Goal: Information Seeking & Learning: Learn about a topic

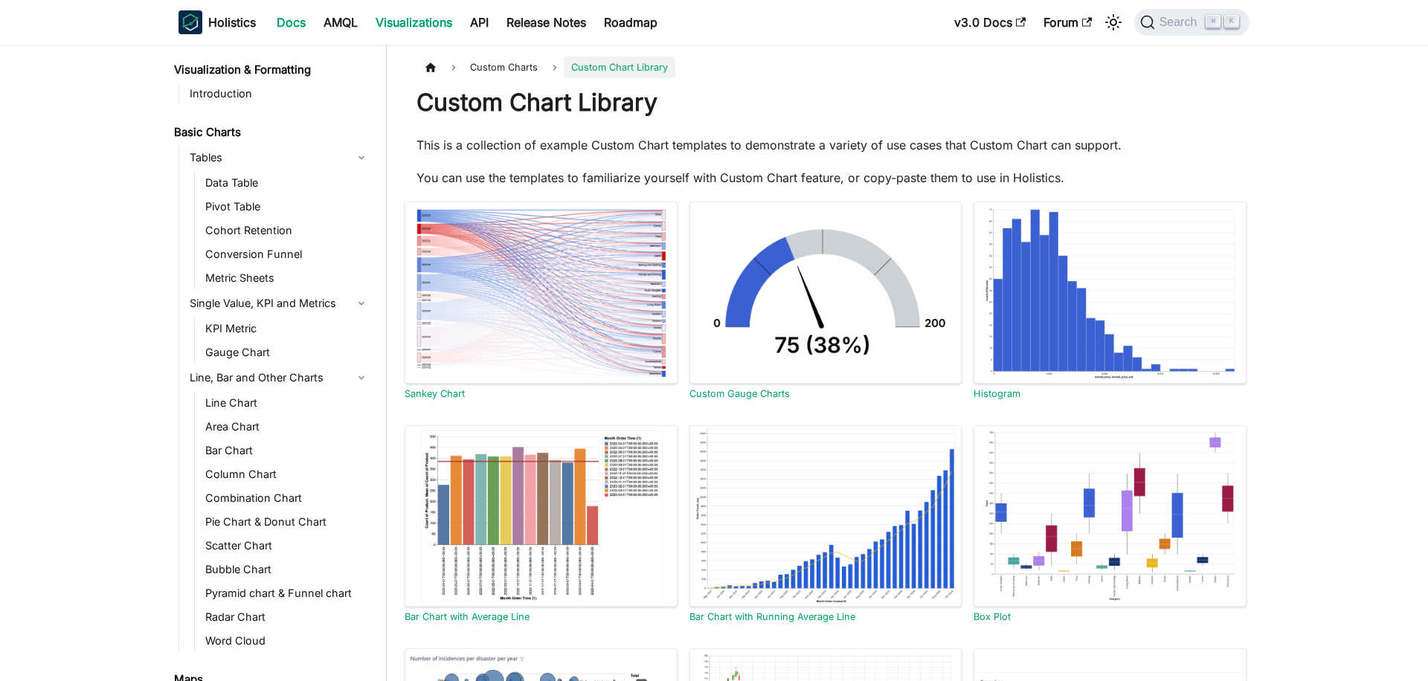
click at [295, 22] on link "Docs" at bounding box center [291, 22] width 47 height 24
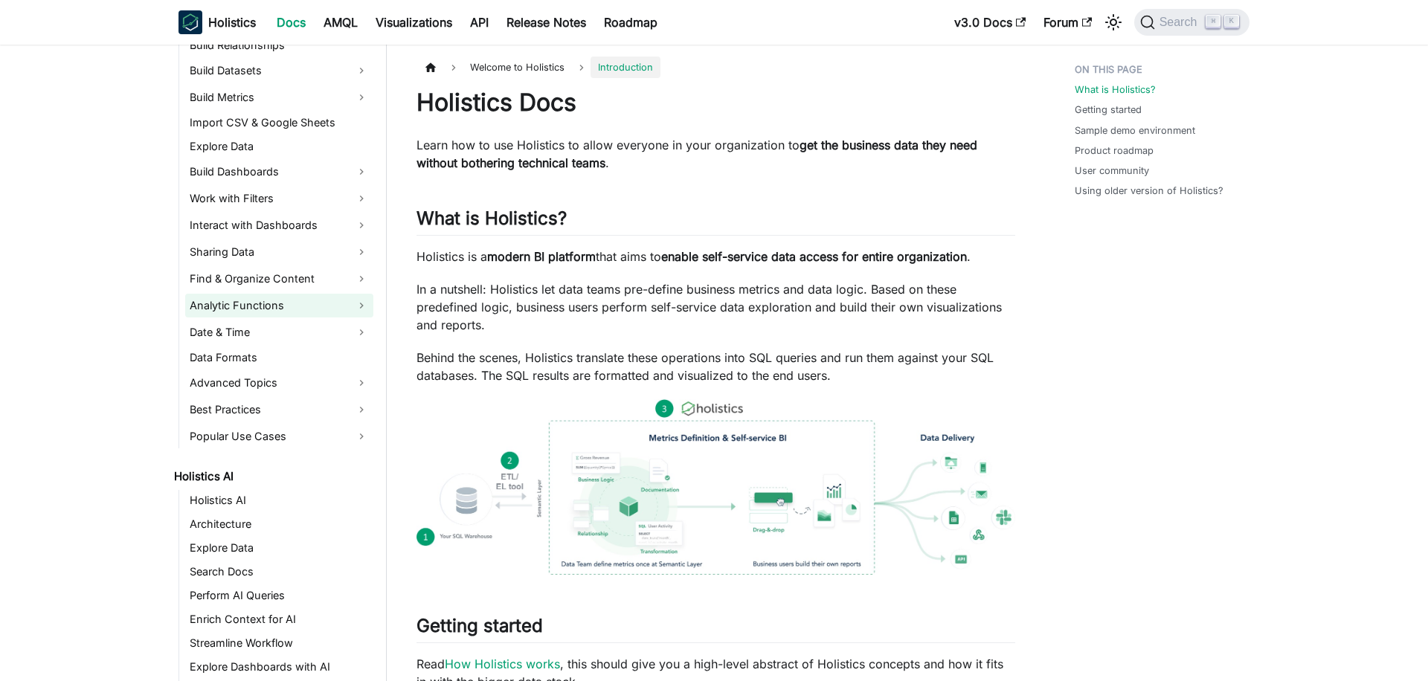
scroll to position [347, 0]
click at [277, 431] on link "Popular Use Cases" at bounding box center [279, 436] width 188 height 24
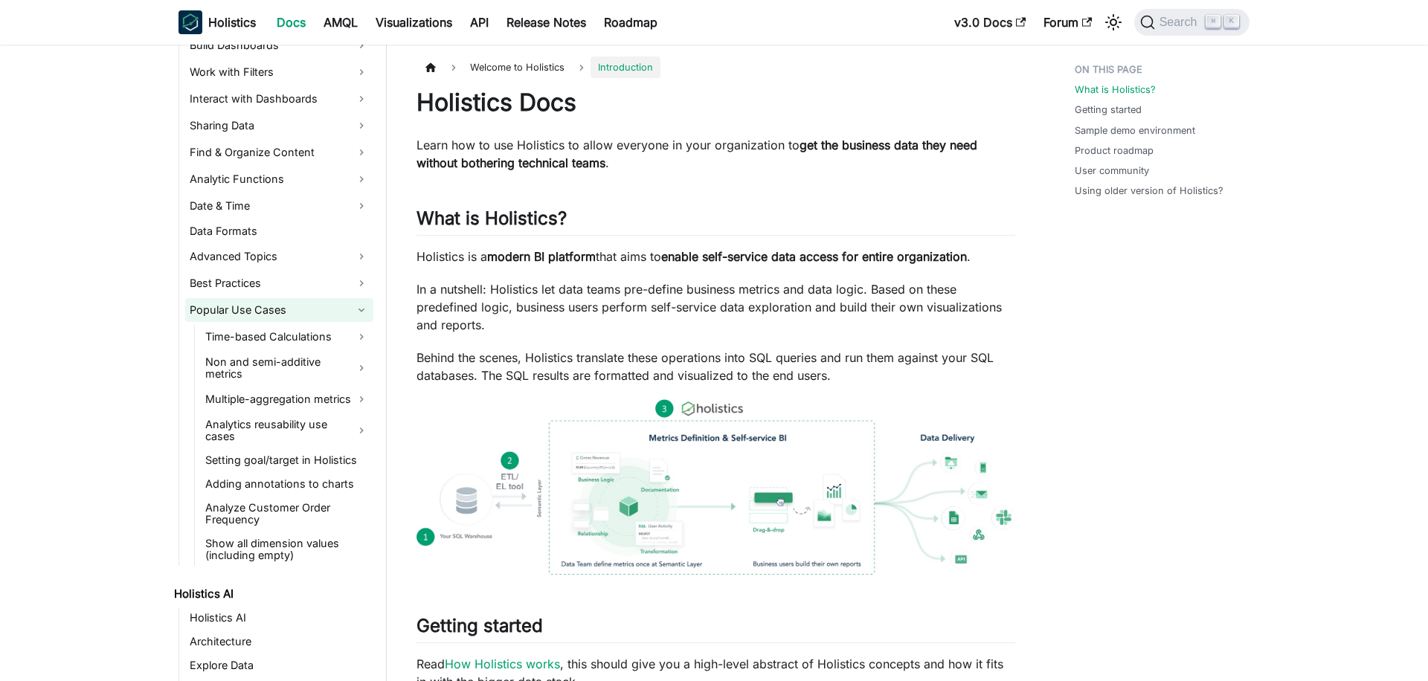
scroll to position [492, 0]
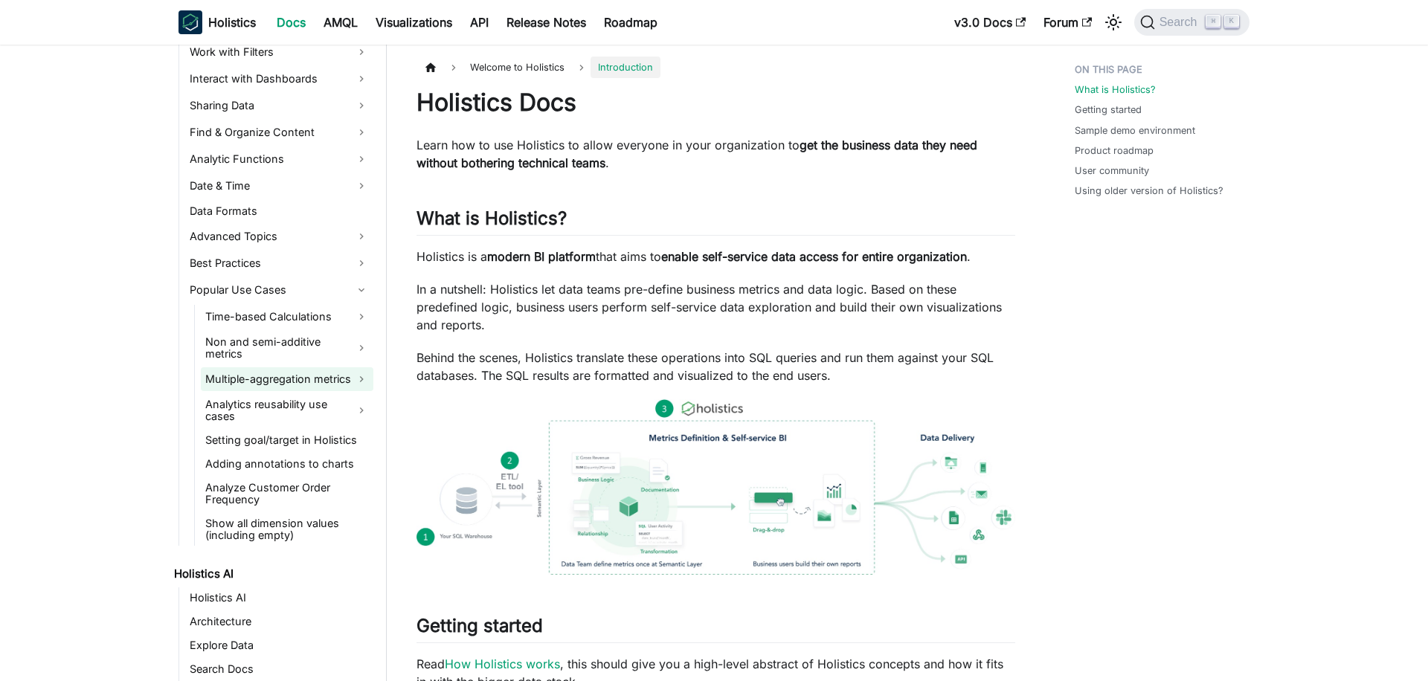
click at [295, 367] on link "Multiple-aggregation metrics" at bounding box center [287, 379] width 173 height 24
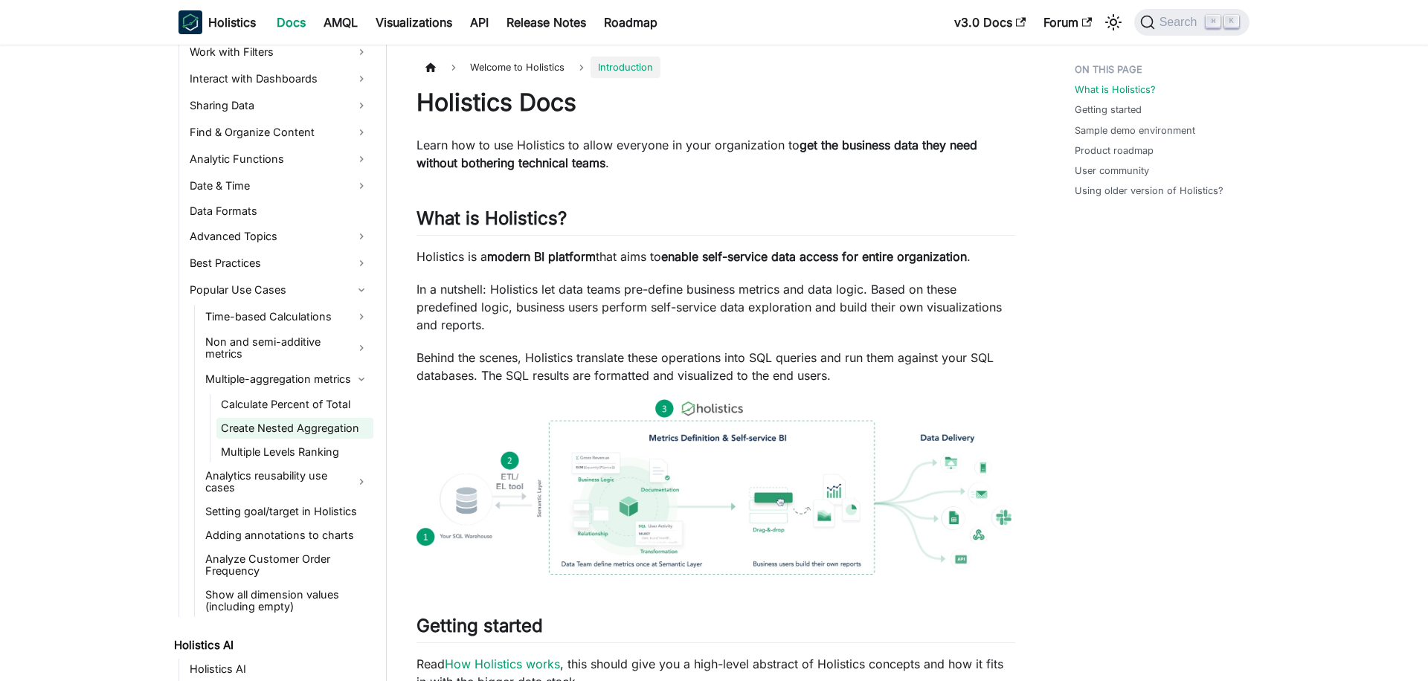
click at [293, 423] on link "Create Nested Aggregation" at bounding box center [294, 428] width 157 height 21
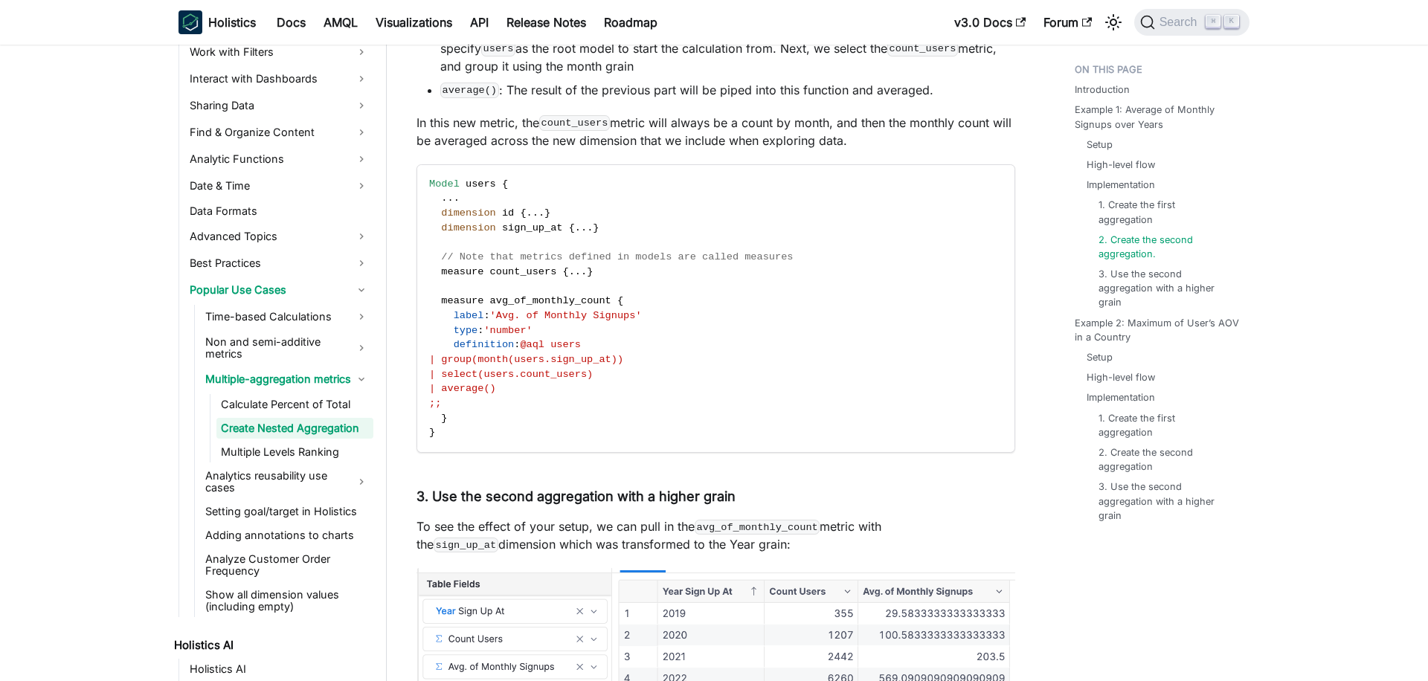
scroll to position [2000, 0]
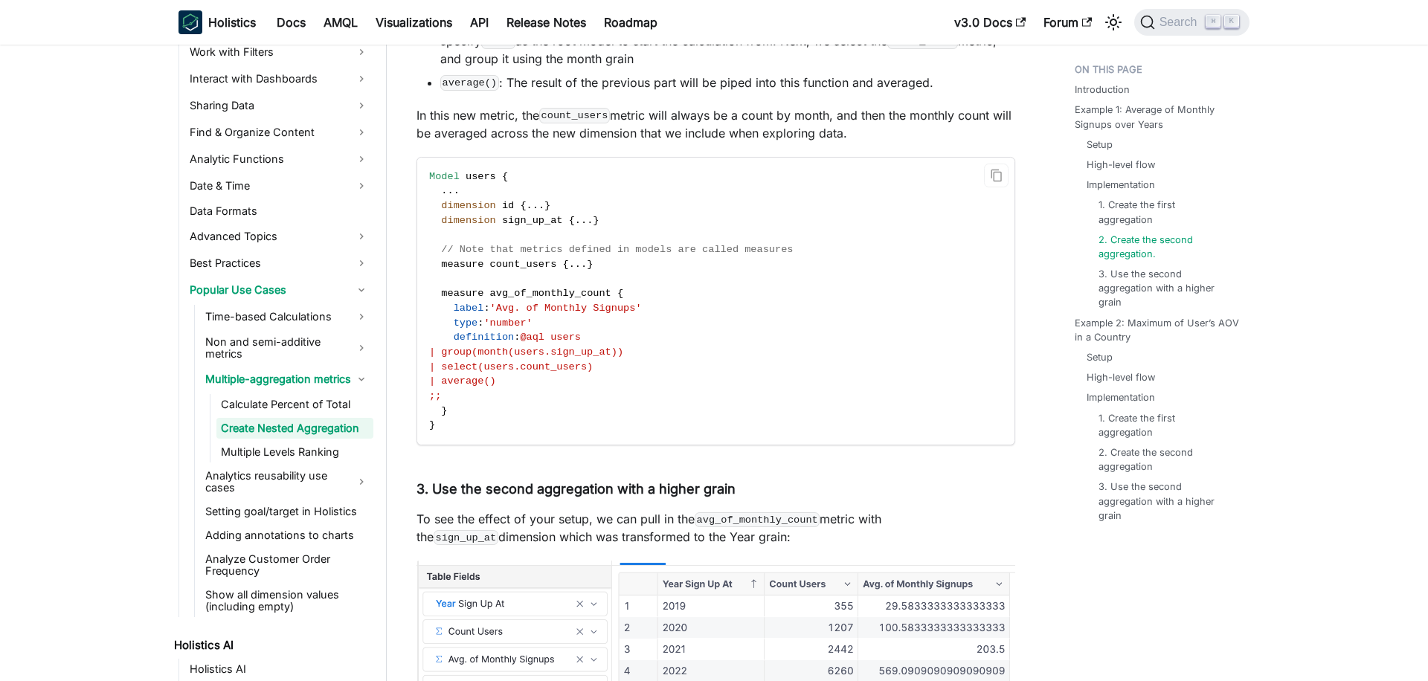
drag, startPoint x: 477, startPoint y: 351, endPoint x: 685, endPoint y: 362, distance: 208.5
click at [685, 362] on code "Model users { . . . dimension id { . . . } dimension sign_up_at { . . . } // No…" at bounding box center [714, 302] width 595 height 288
click at [593, 368] on span "| select(users.count_users)" at bounding box center [511, 367] width 164 height 11
drag, startPoint x: 634, startPoint y: 370, endPoint x: 473, endPoint y: 372, distance: 160.7
click at [473, 372] on span "| select(users.count_users)" at bounding box center [511, 367] width 164 height 11
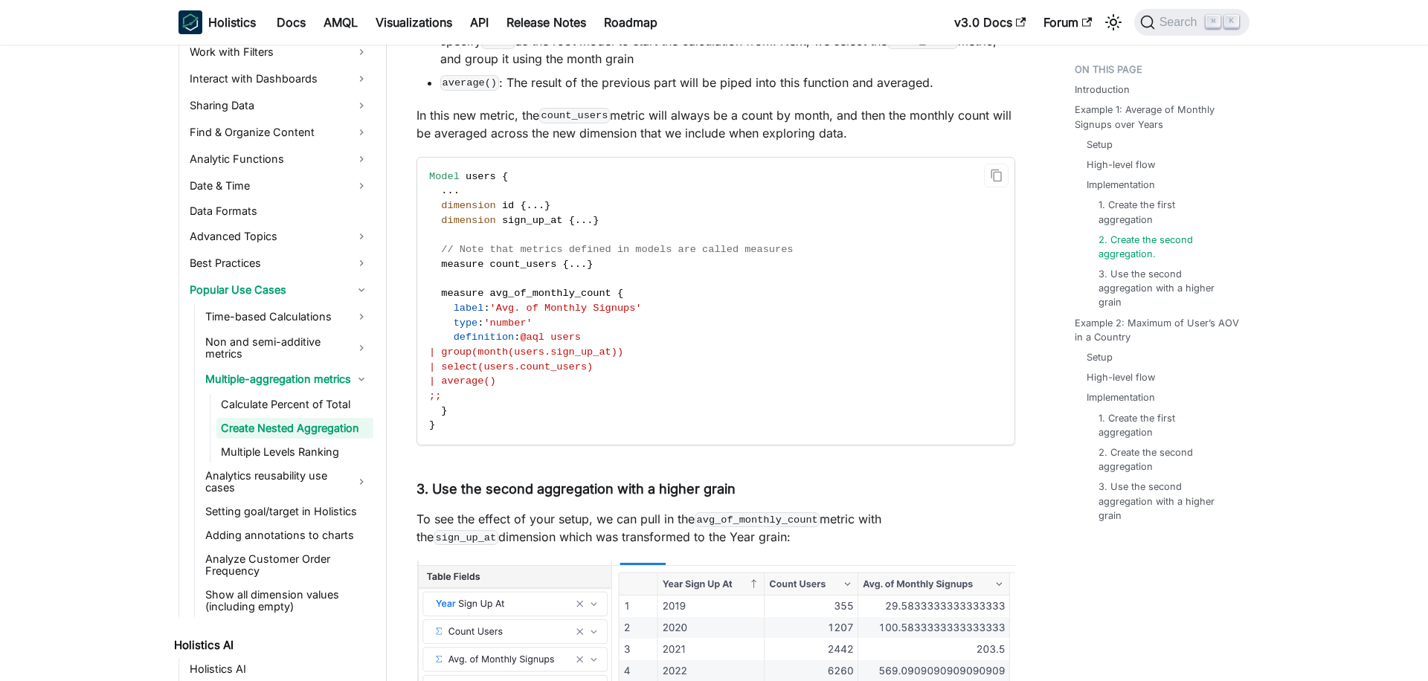
drag, startPoint x: 535, startPoint y: 381, endPoint x: 482, endPoint y: 385, distance: 52.9
click at [482, 385] on code "Model users { . . . dimension id { . . . } dimension sign_up_at { . . . } // No…" at bounding box center [714, 302] width 595 height 288
click at [553, 388] on code "Model users { . . . dimension id { . . . } dimension sign_up_at { . . . } // No…" at bounding box center [714, 302] width 595 height 288
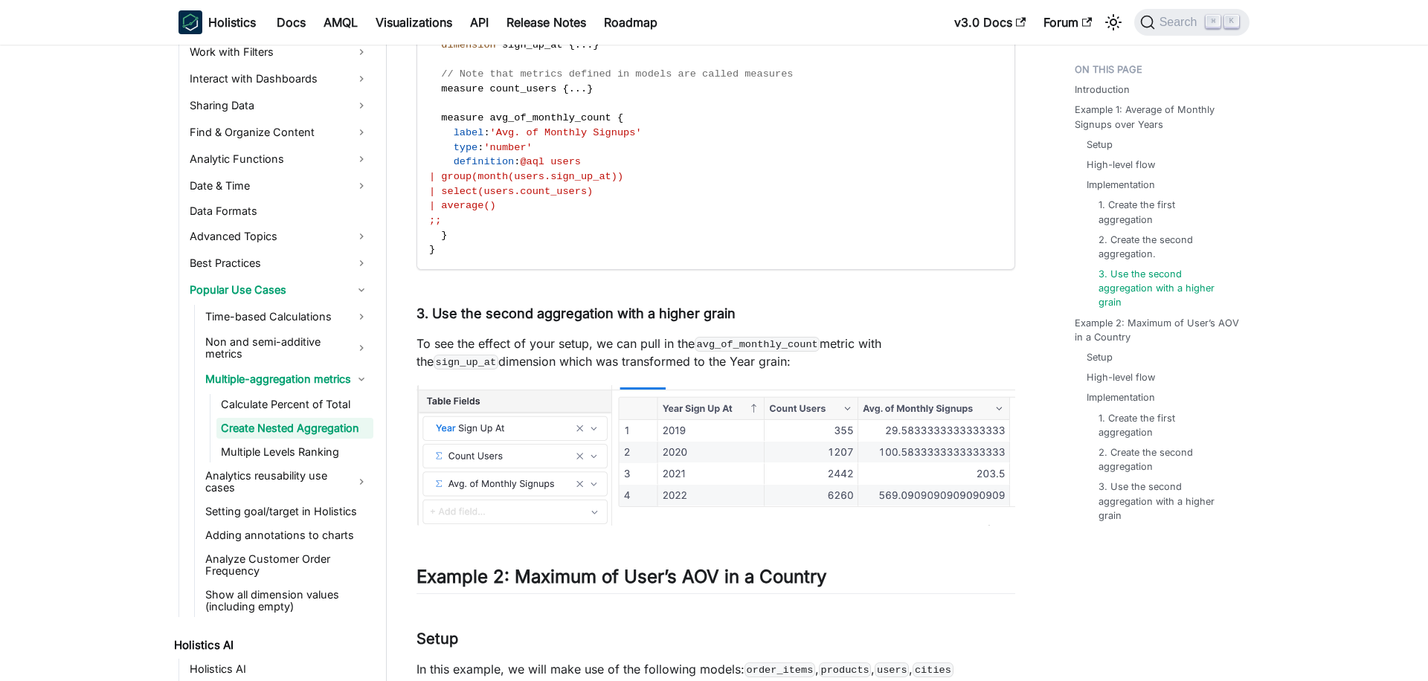
scroll to position [2177, 0]
click at [276, 344] on link "Non and semi-additive metrics" at bounding box center [287, 348] width 173 height 33
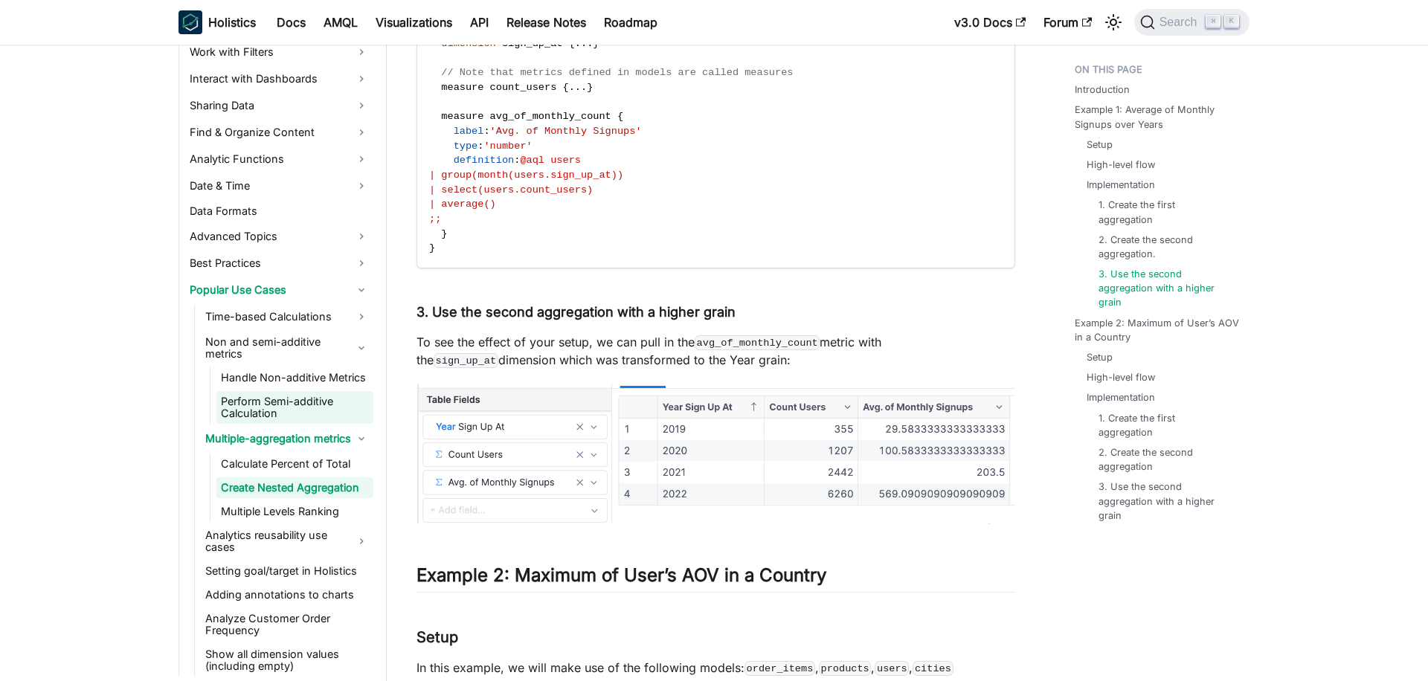
click at [274, 391] on link "Perform Semi-additive Calculation" at bounding box center [294, 407] width 157 height 33
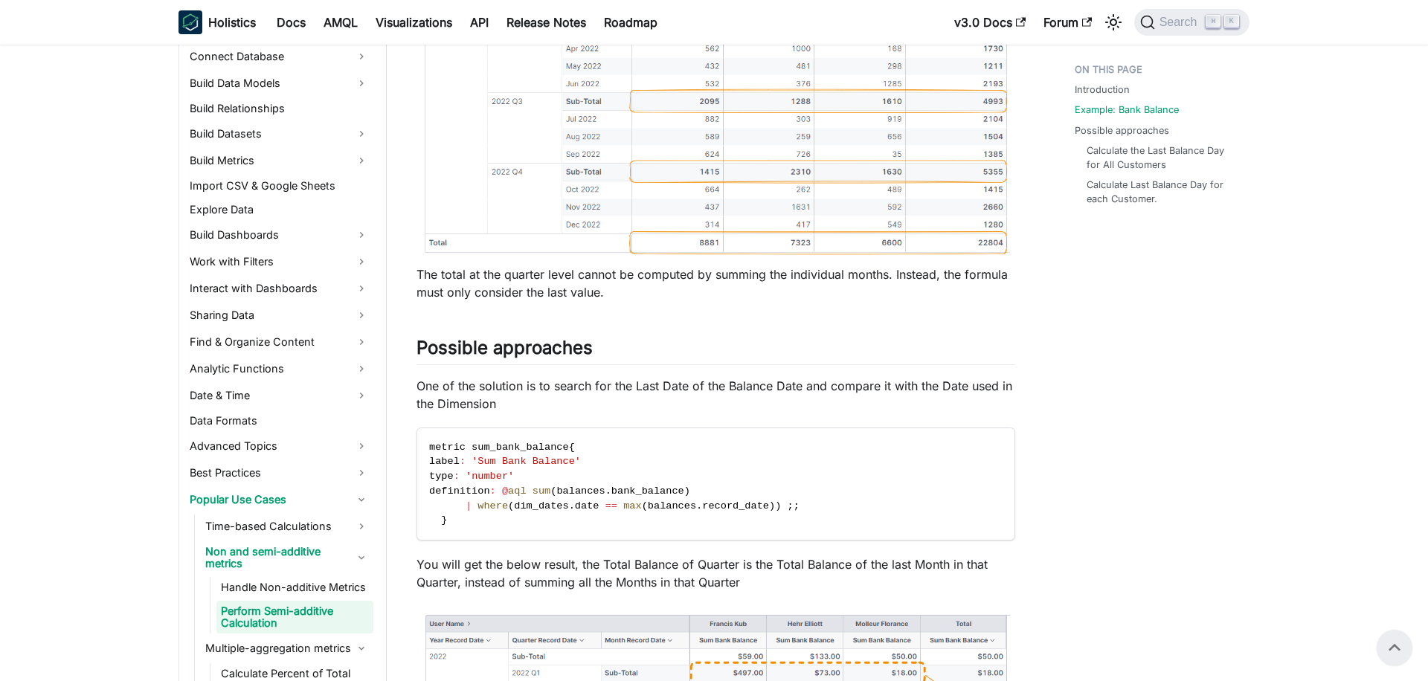
scroll to position [1018, 0]
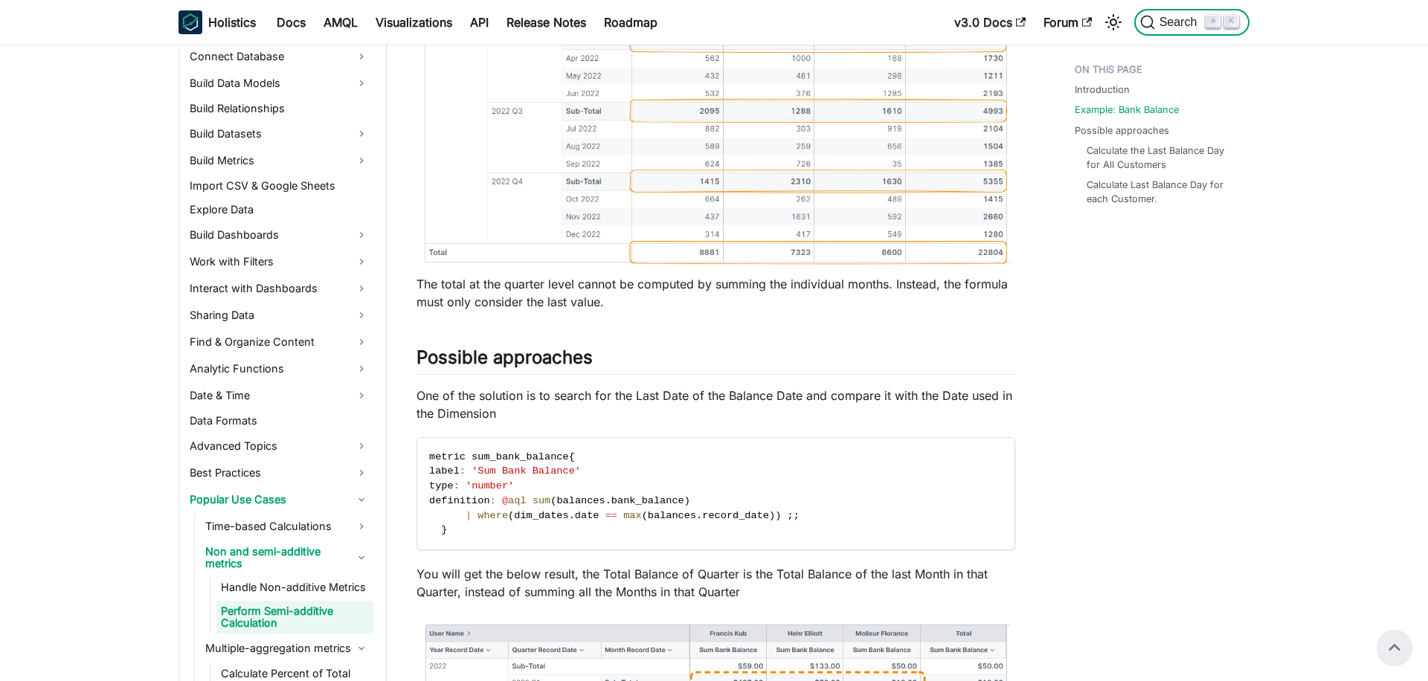
click at [1172, 22] on span "Search" at bounding box center [1180, 22] width 51 height 13
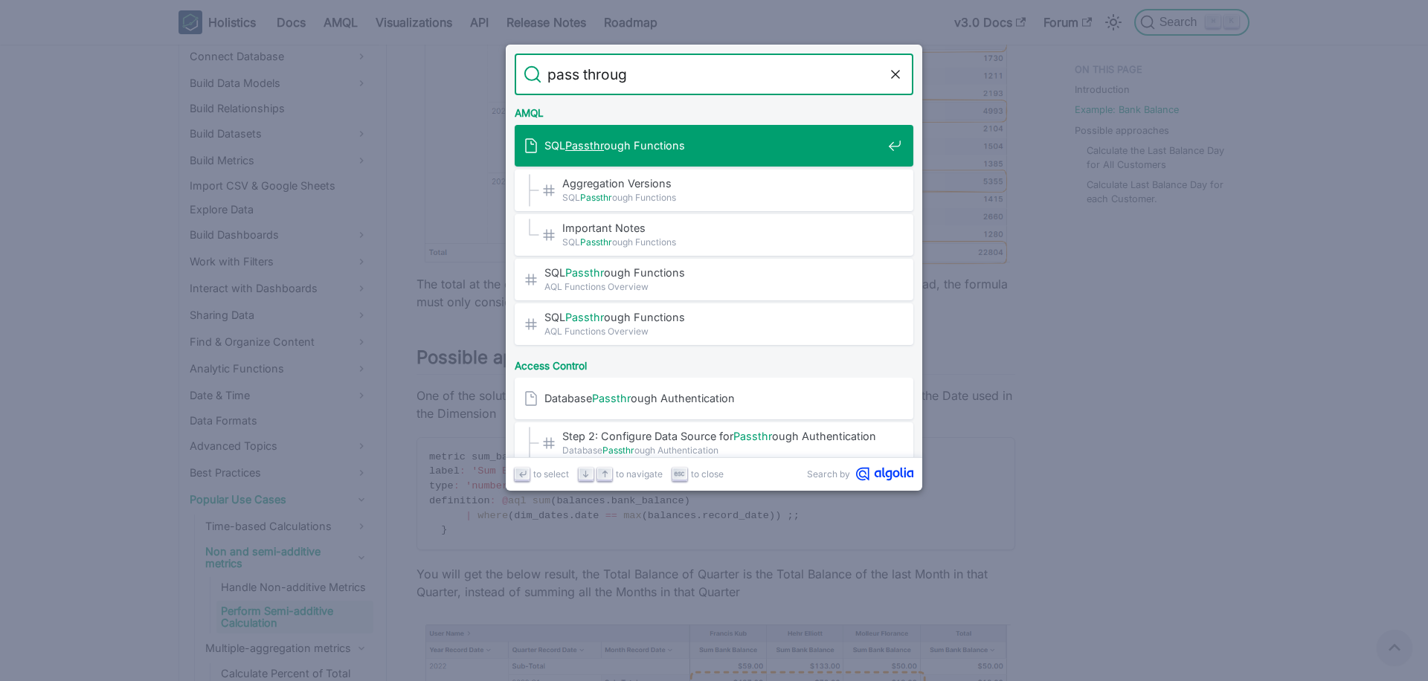
type input "pass through"
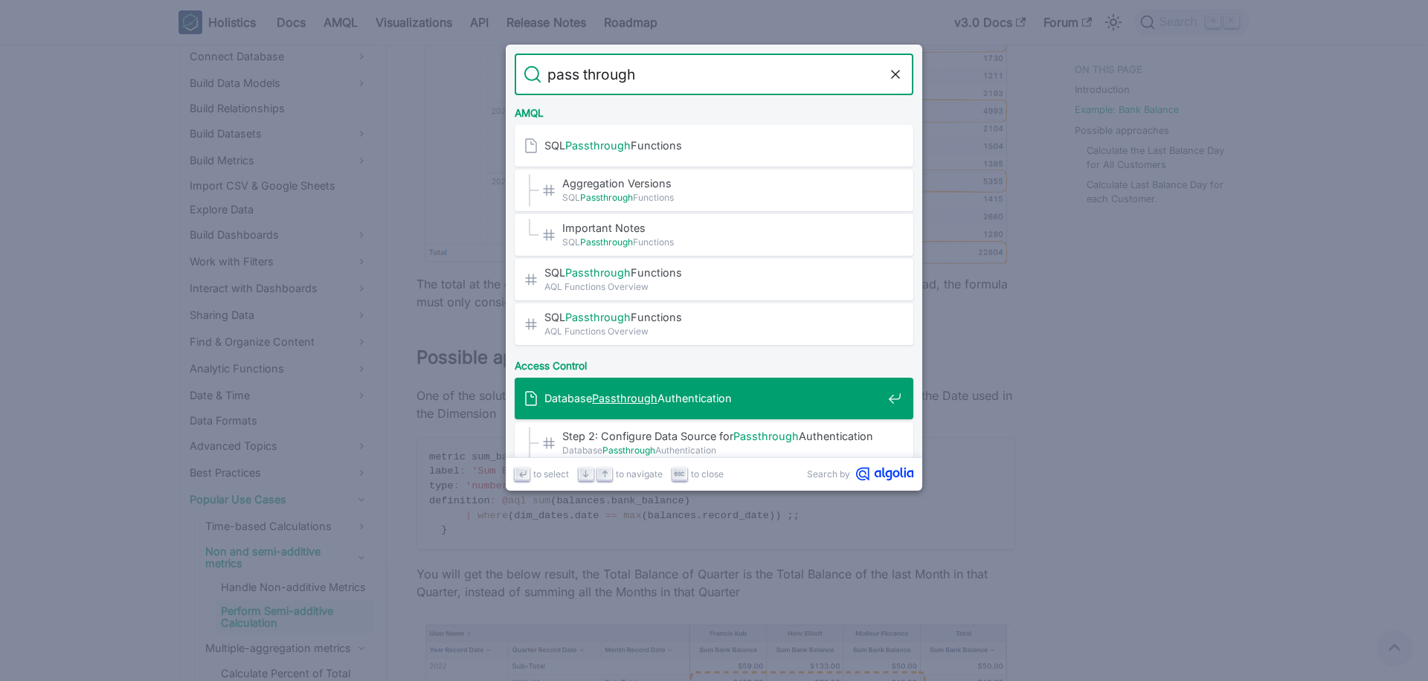
click at [722, 397] on span "Database Passthrough Authentication" at bounding box center [714, 398] width 338 height 14
